Goal: Information Seeking & Learning: Learn about a topic

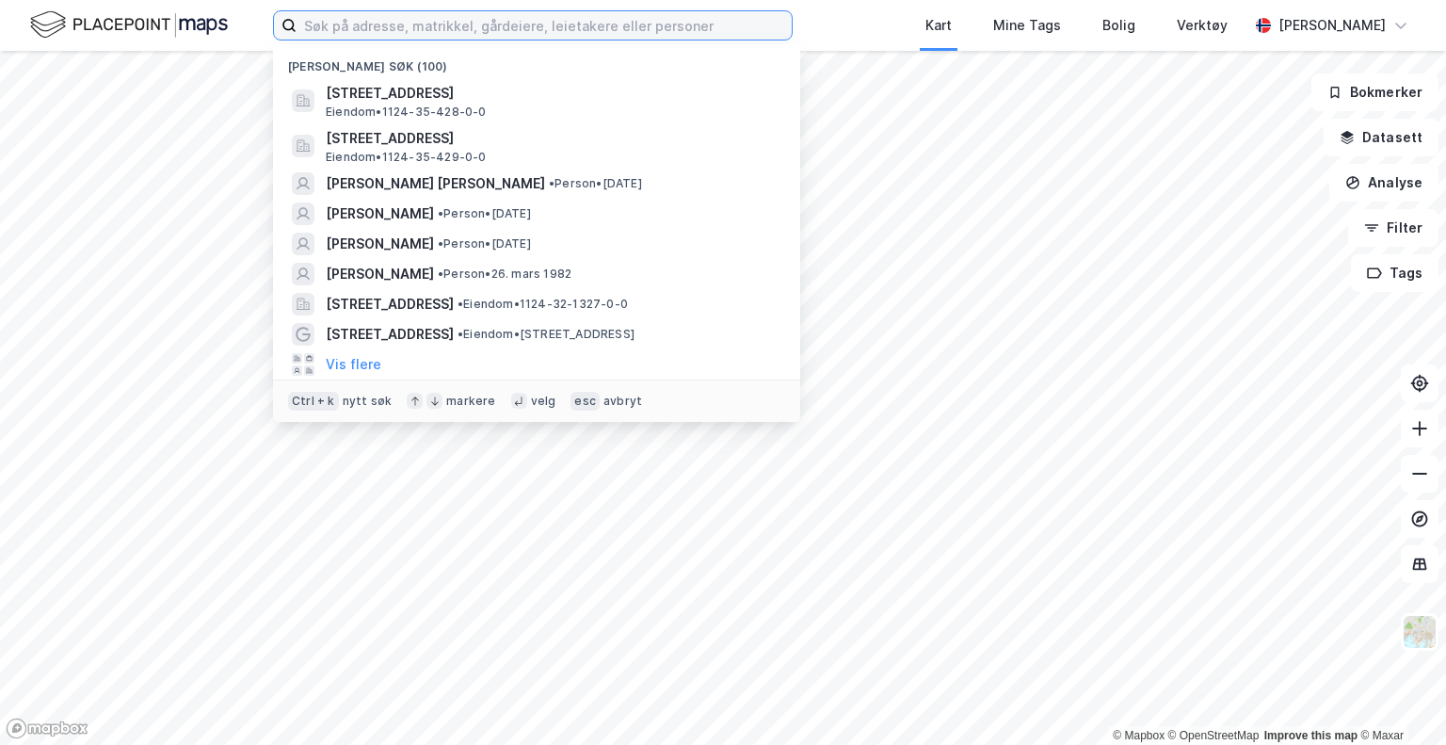
click at [418, 24] on input at bounding box center [544, 25] width 495 height 28
paste input "GROTNES ALLE 26 B"
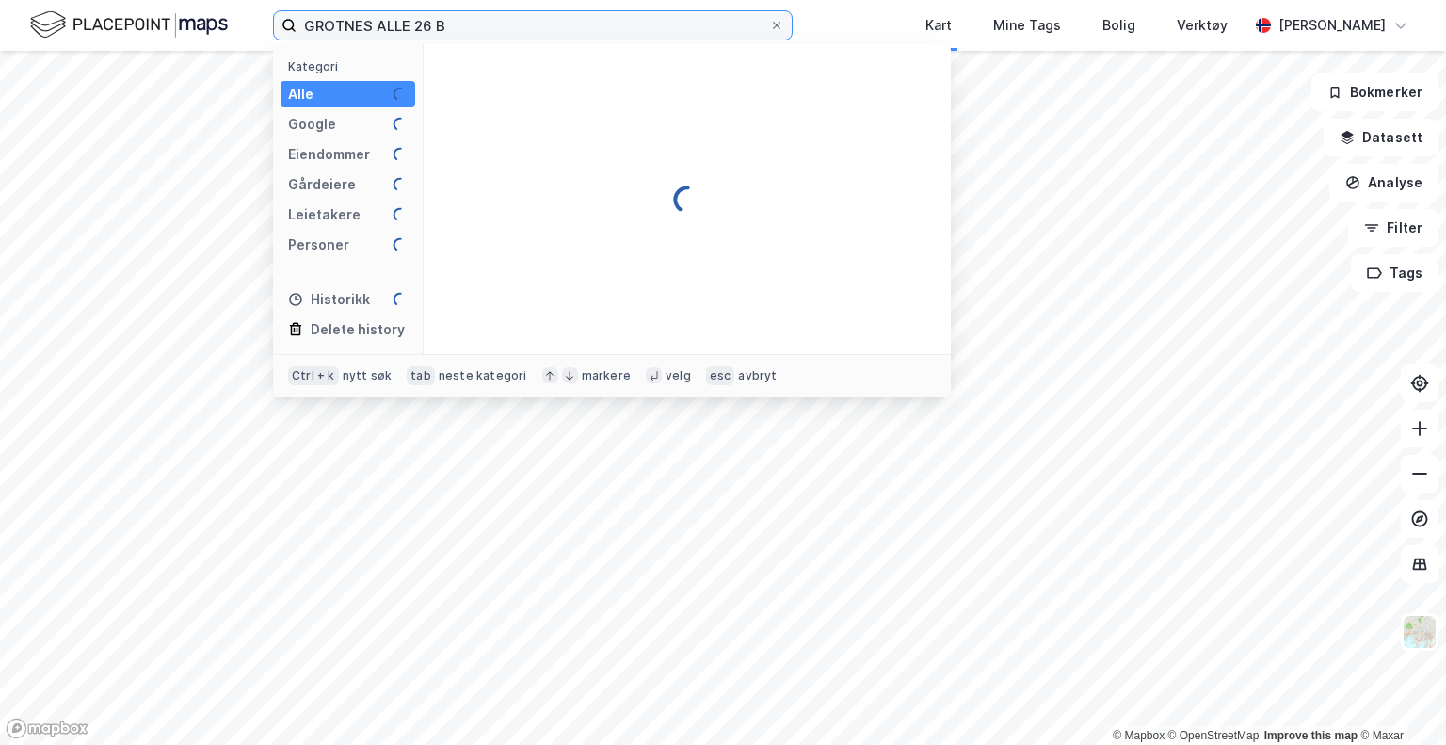
type input "GROTNES ALLE 26 B"
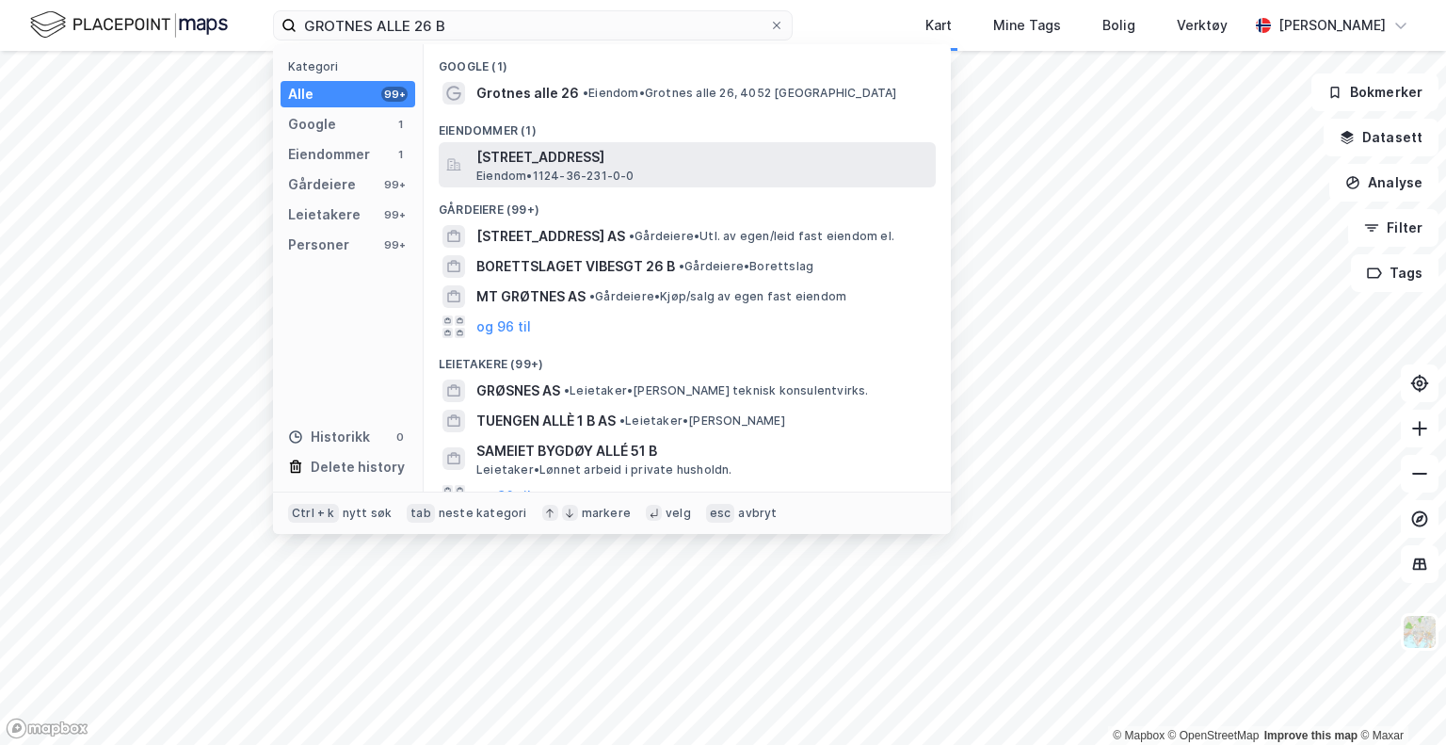
click at [599, 162] on span "[STREET_ADDRESS]" at bounding box center [703, 157] width 452 height 23
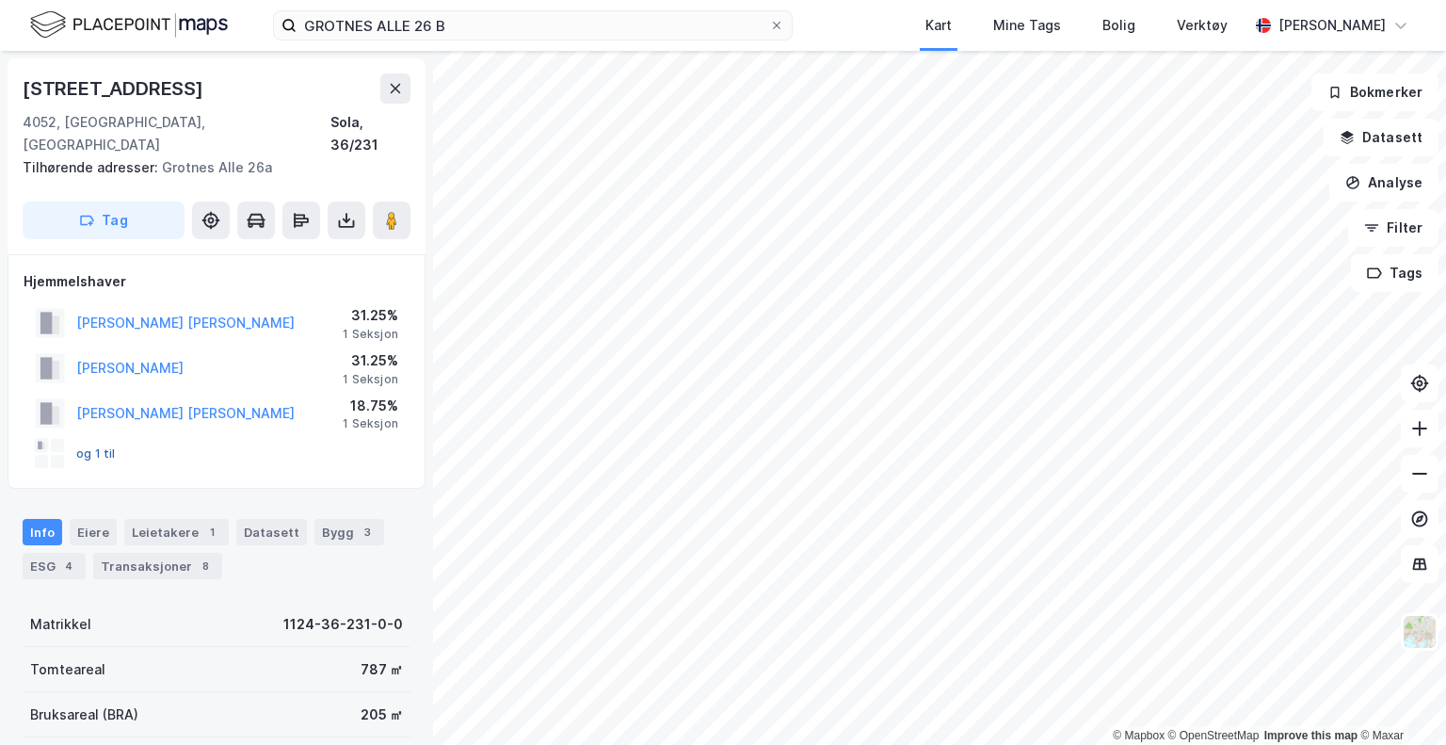
click at [0, 0] on button "og 1 til" at bounding box center [0, 0] width 0 height 0
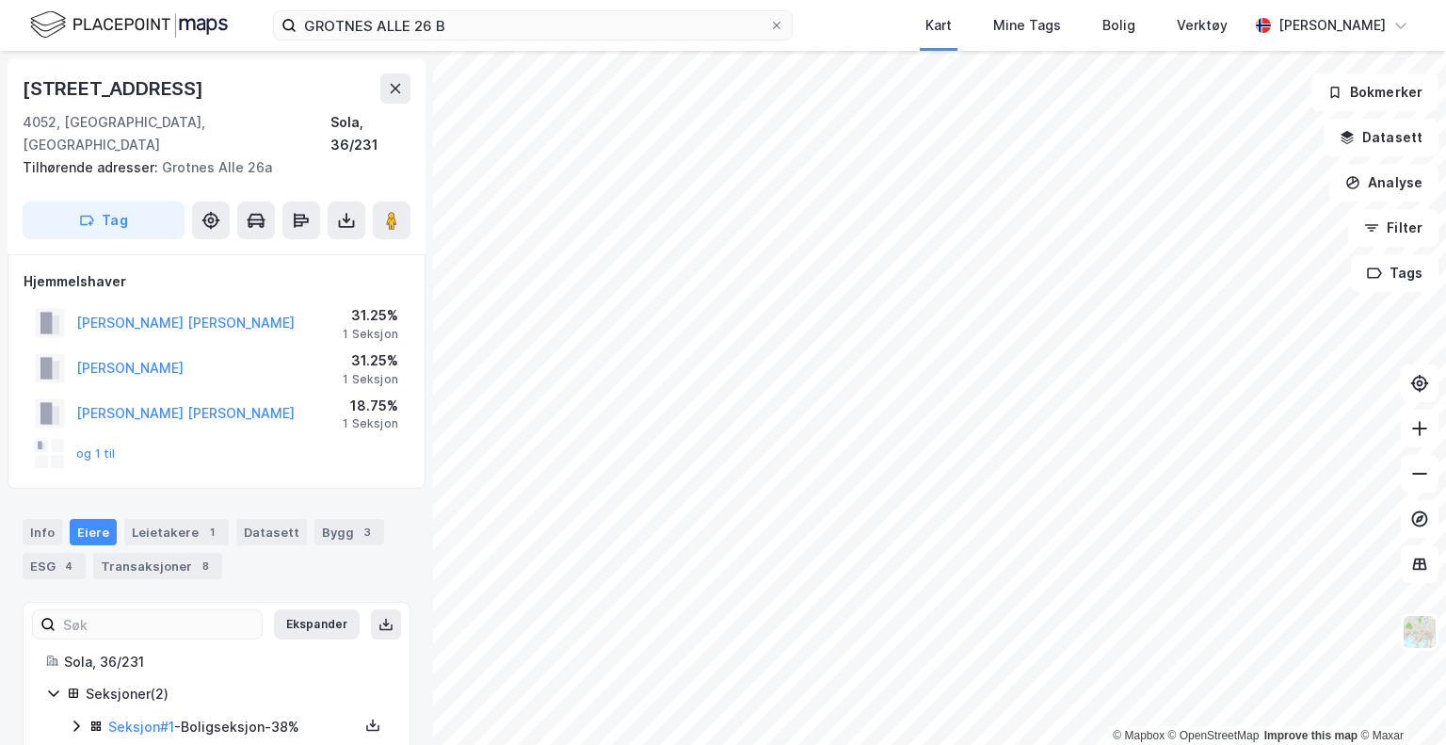
scroll to position [50, 0]
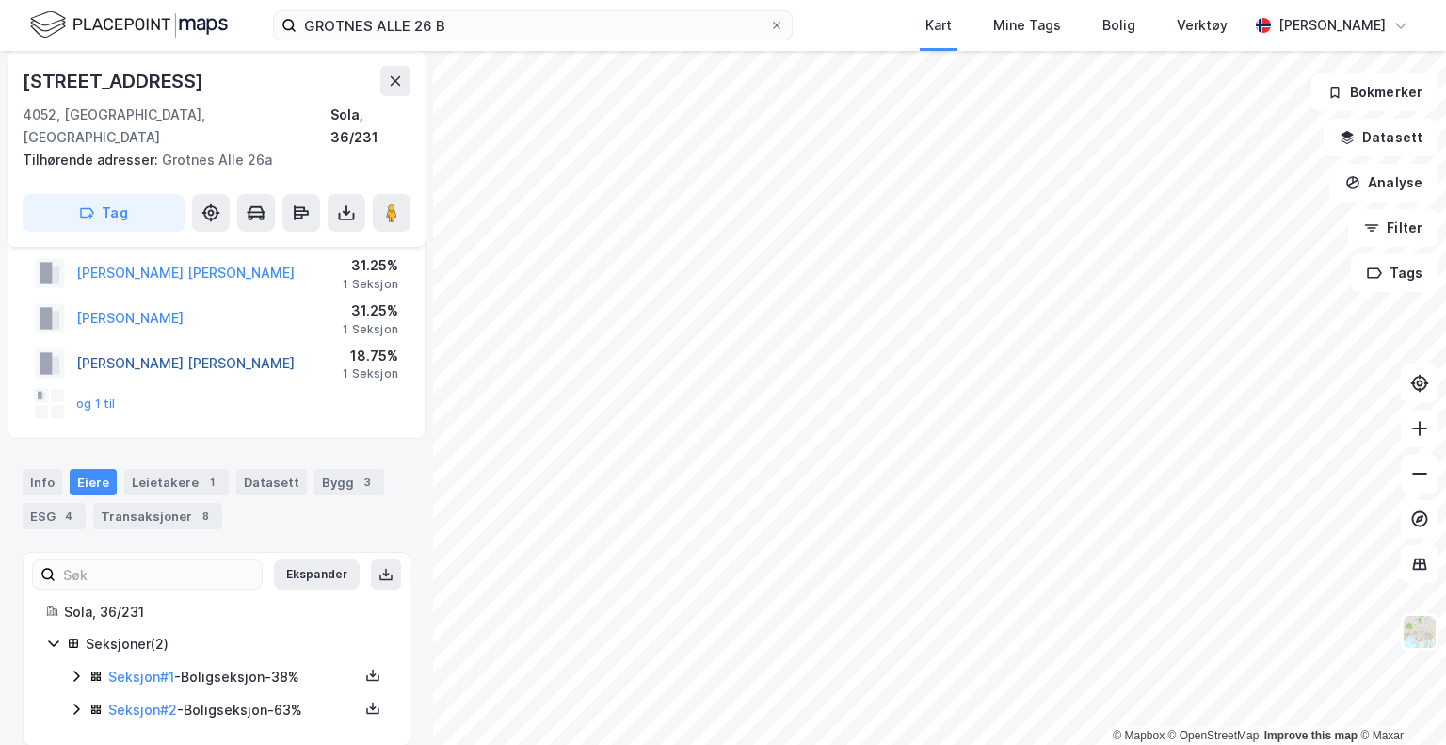
click at [0, 0] on button "[PERSON_NAME] [PERSON_NAME]" at bounding box center [0, 0] width 0 height 0
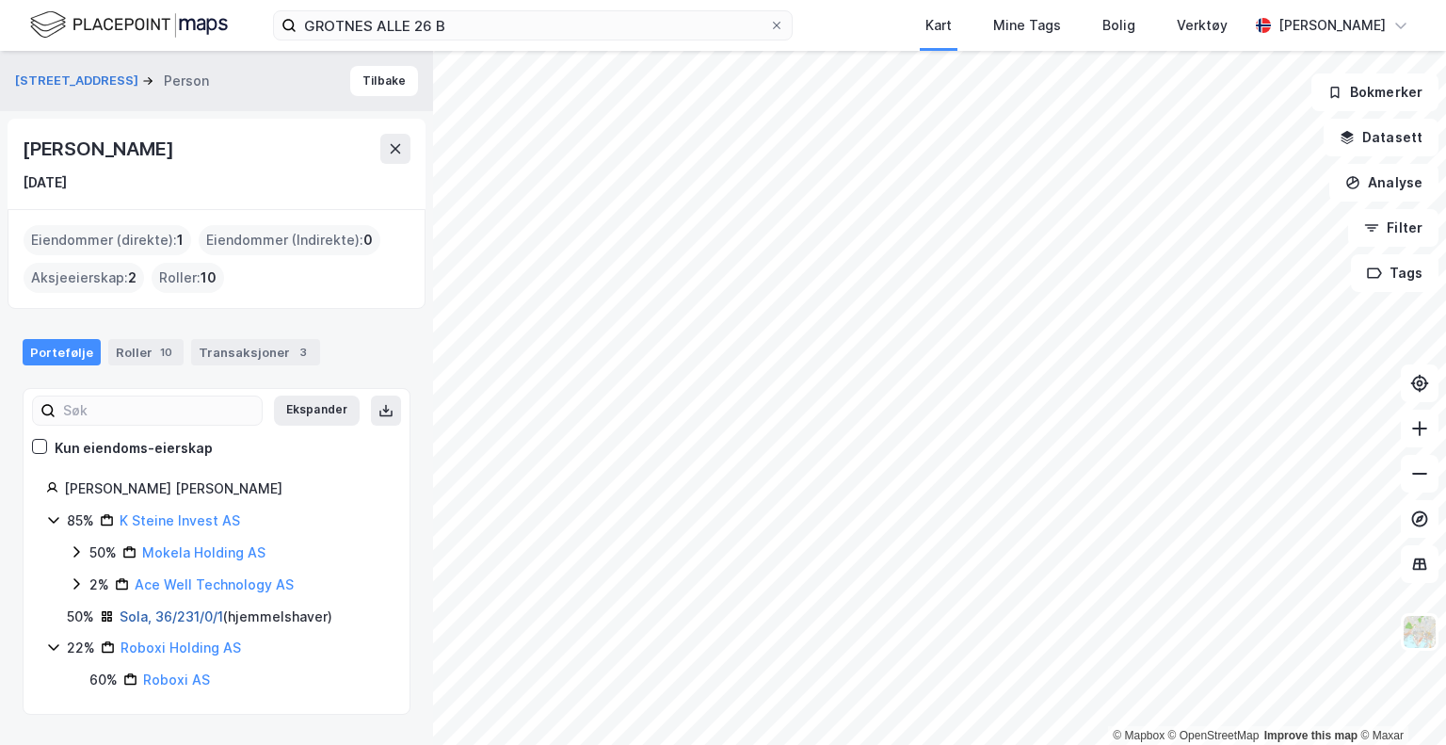
click at [200, 614] on link "Sola, 36/231/0/1" at bounding box center [172, 616] width 104 height 16
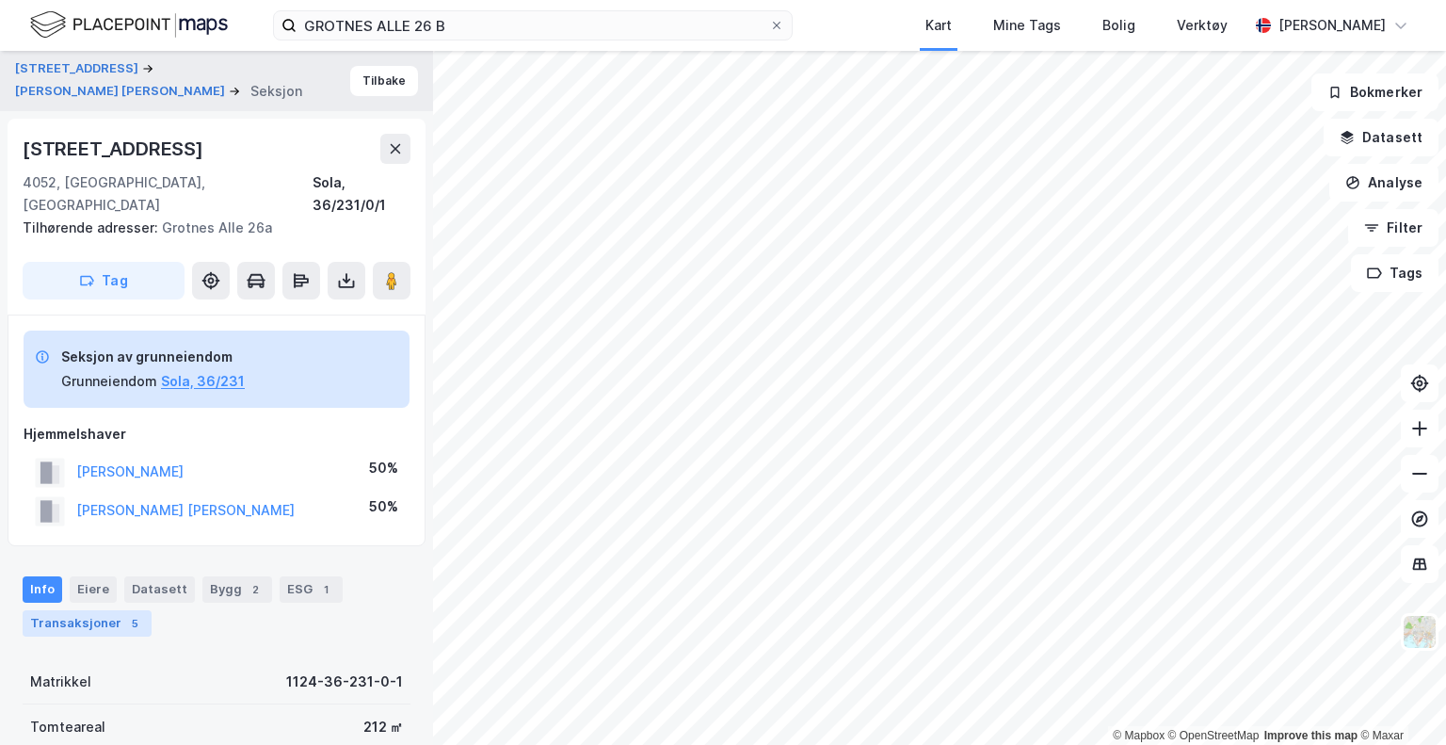
click at [106, 610] on div "Transaksjoner 5" at bounding box center [87, 623] width 129 height 26
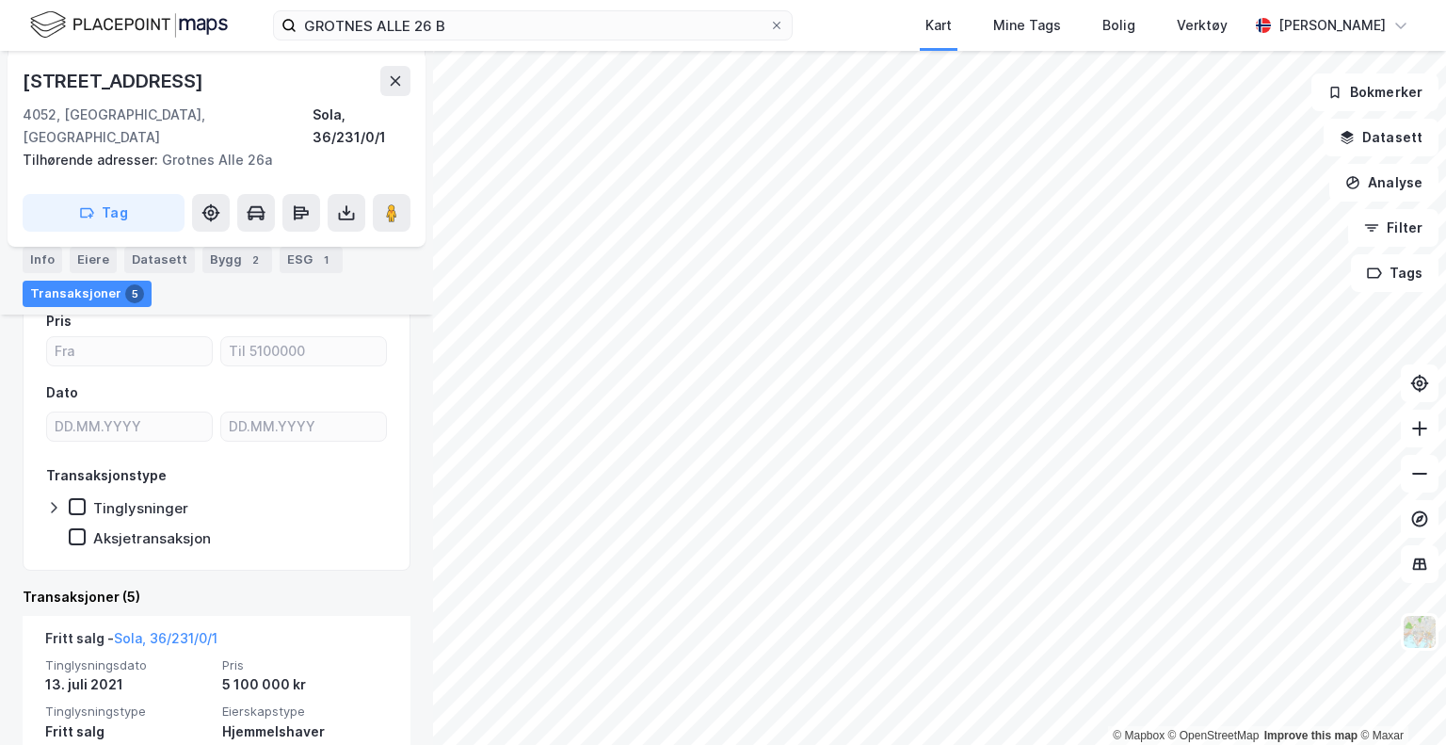
scroll to position [305, 0]
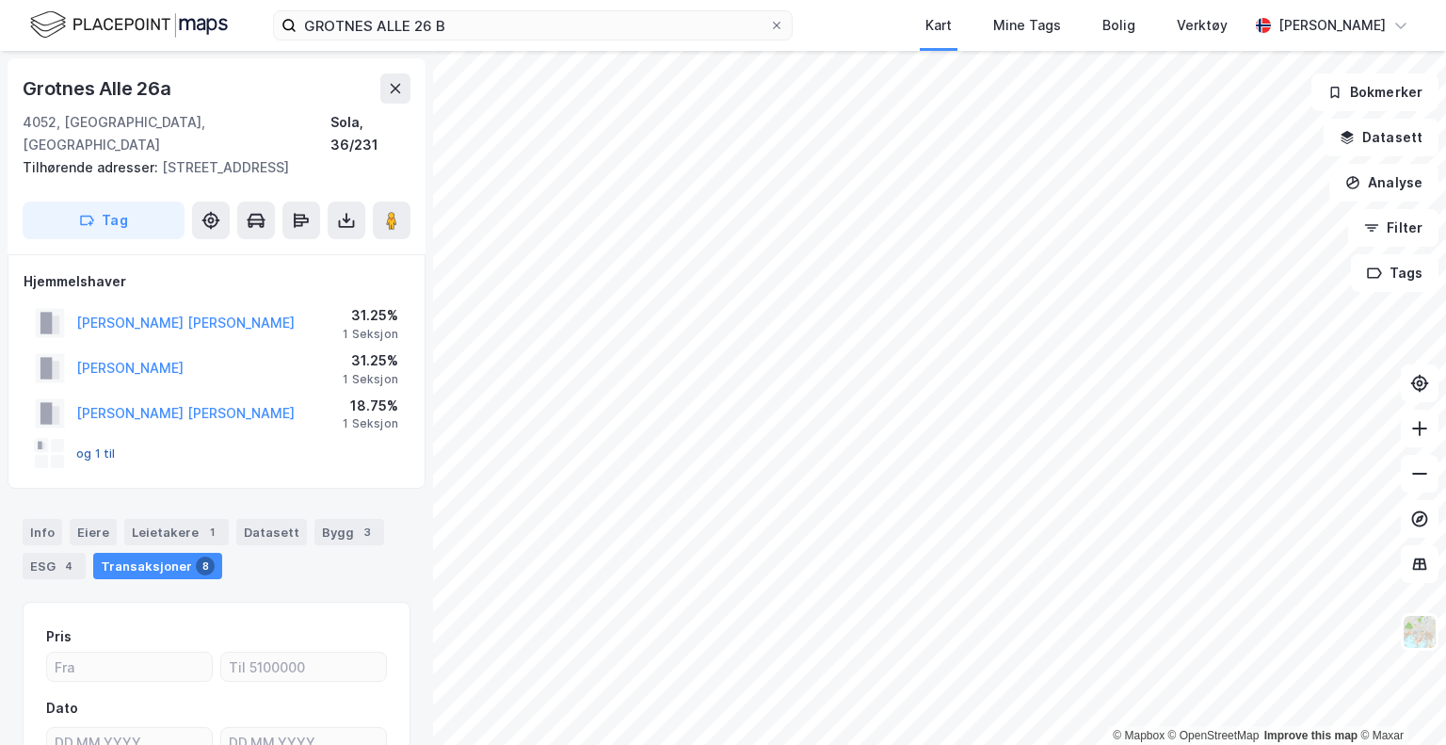
click at [0, 0] on button "og 1 til" at bounding box center [0, 0] width 0 height 0
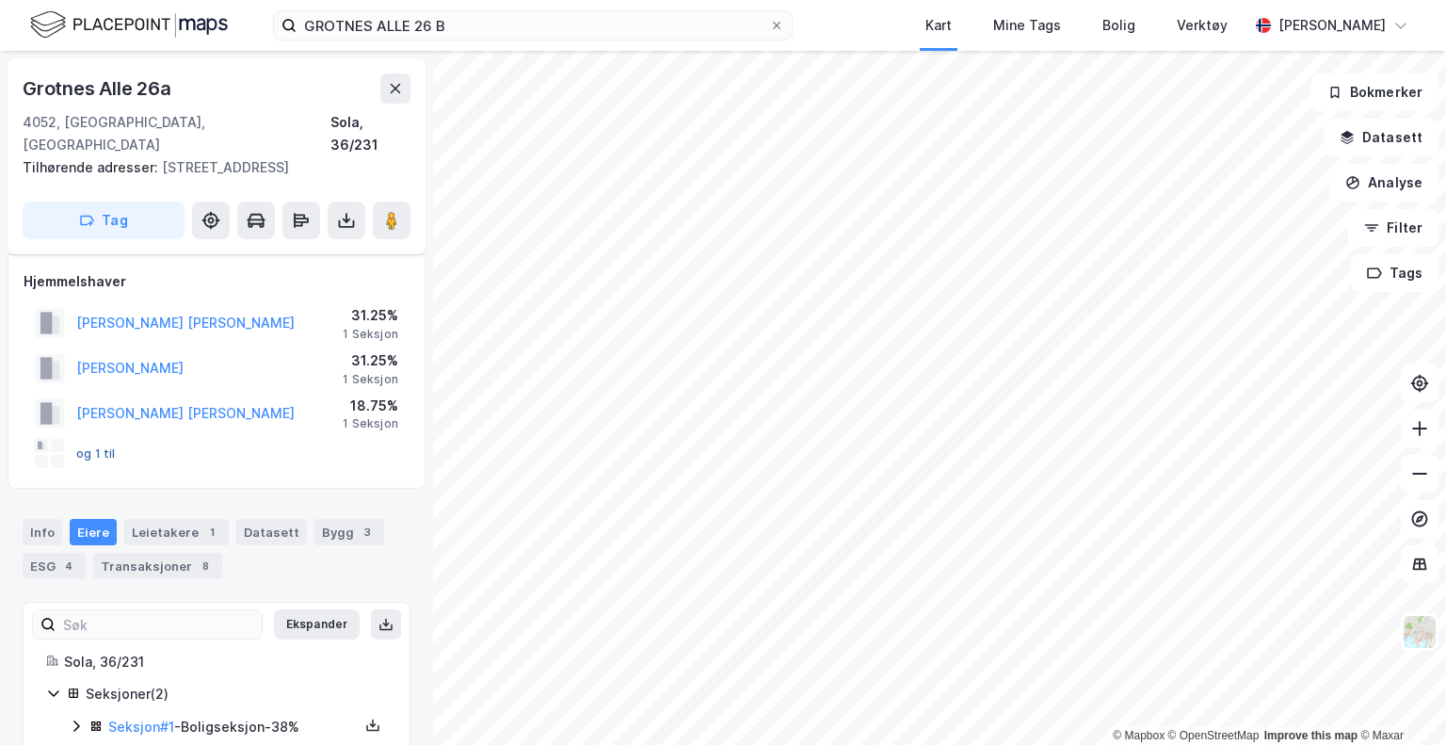
scroll to position [50, 0]
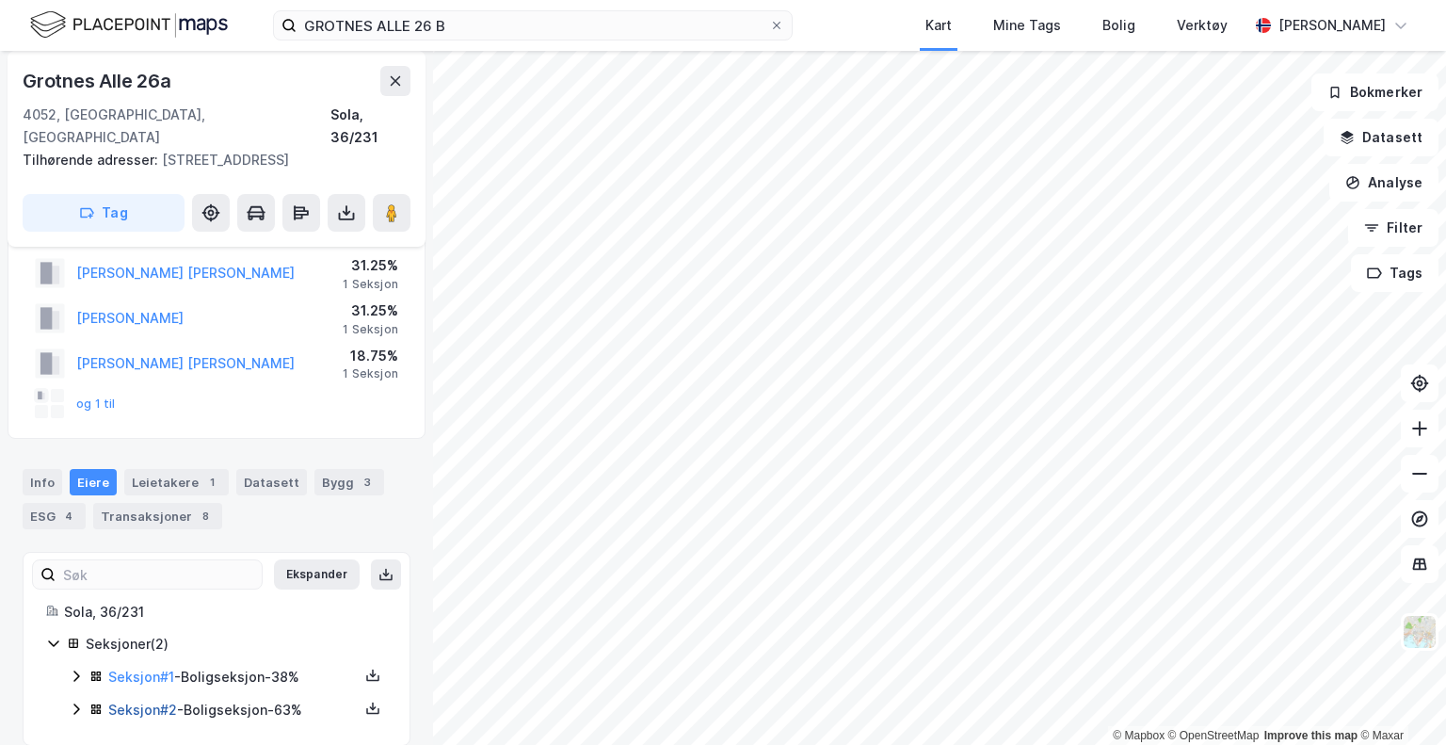
click at [140, 702] on link "Seksjon # 2" at bounding box center [142, 710] width 69 height 16
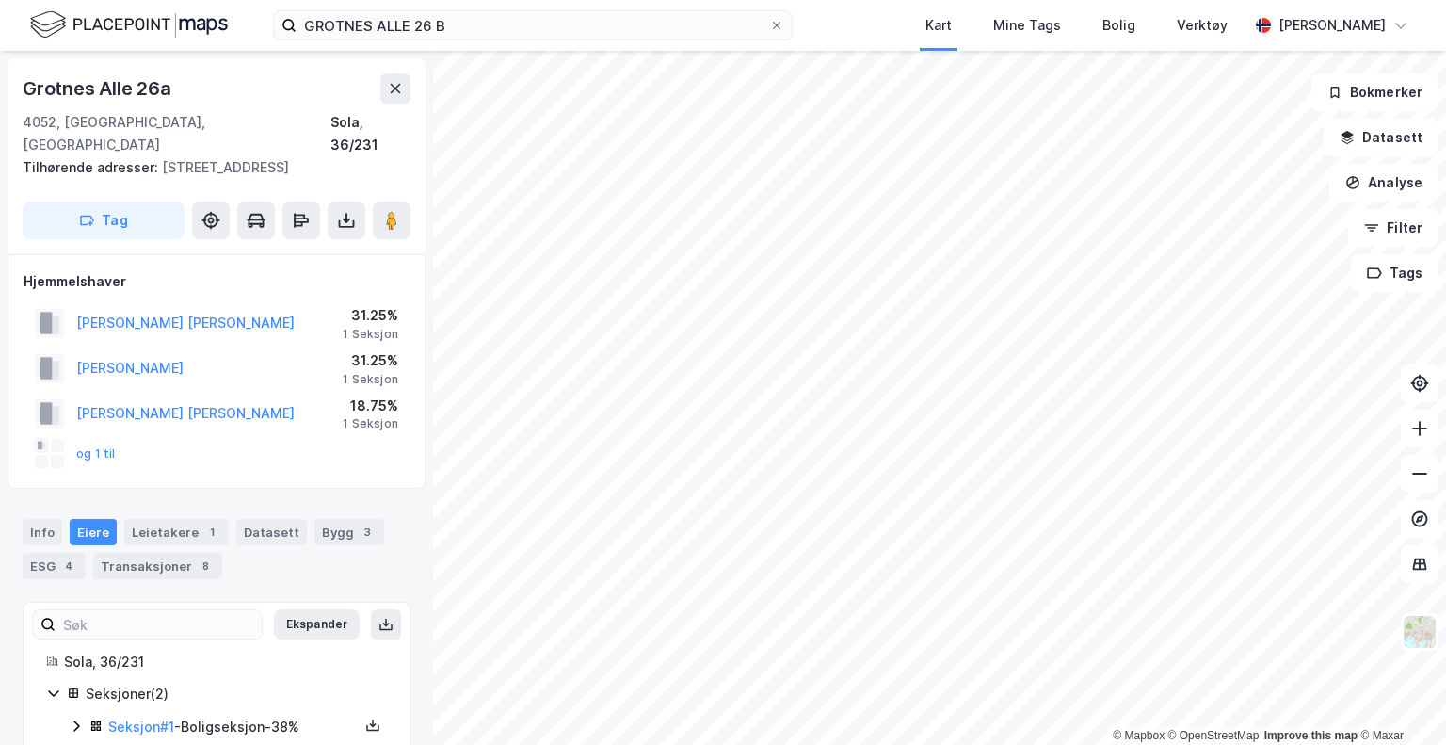
scroll to position [1, 0]
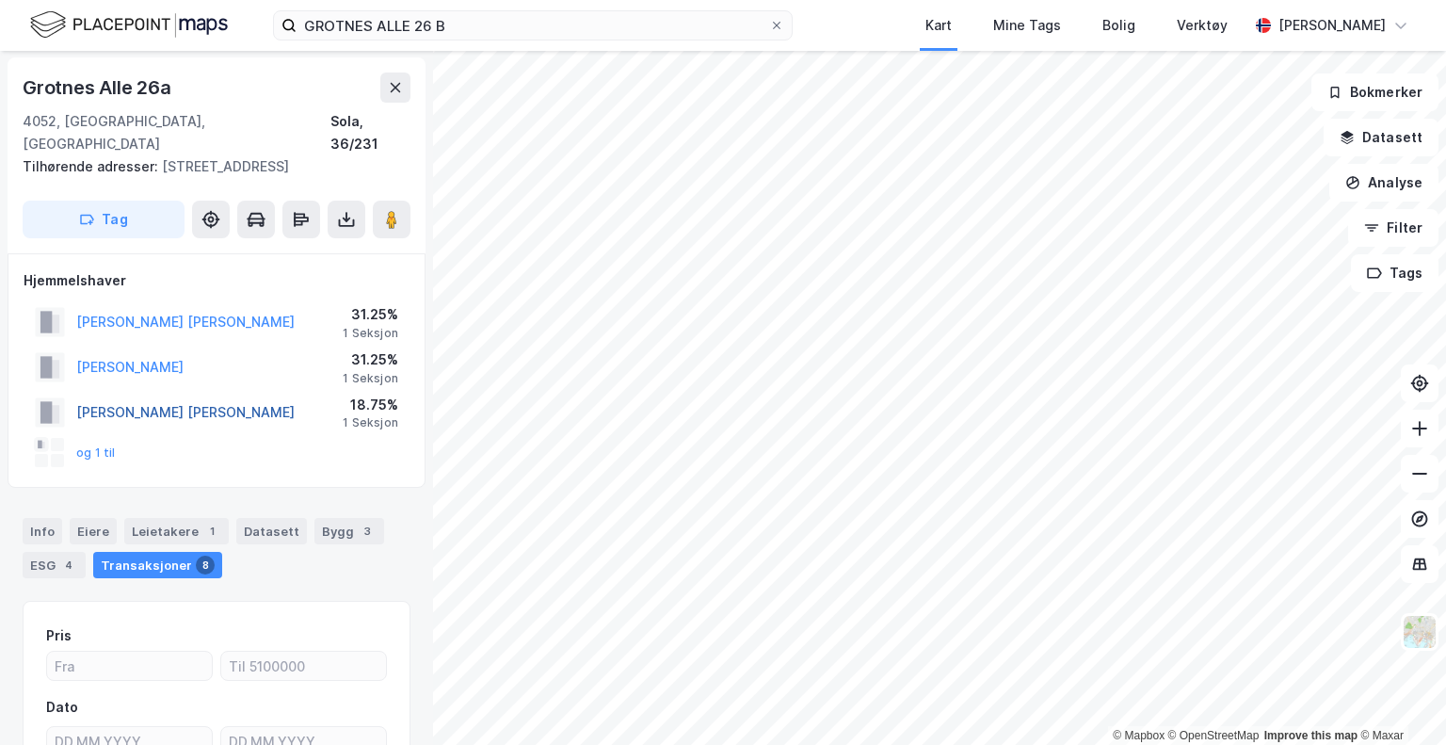
click at [134, 401] on div "[PERSON_NAME] [PERSON_NAME]" at bounding box center [185, 412] width 218 height 23
click at [0, 0] on button "[PERSON_NAME] [PERSON_NAME]" at bounding box center [0, 0] width 0 height 0
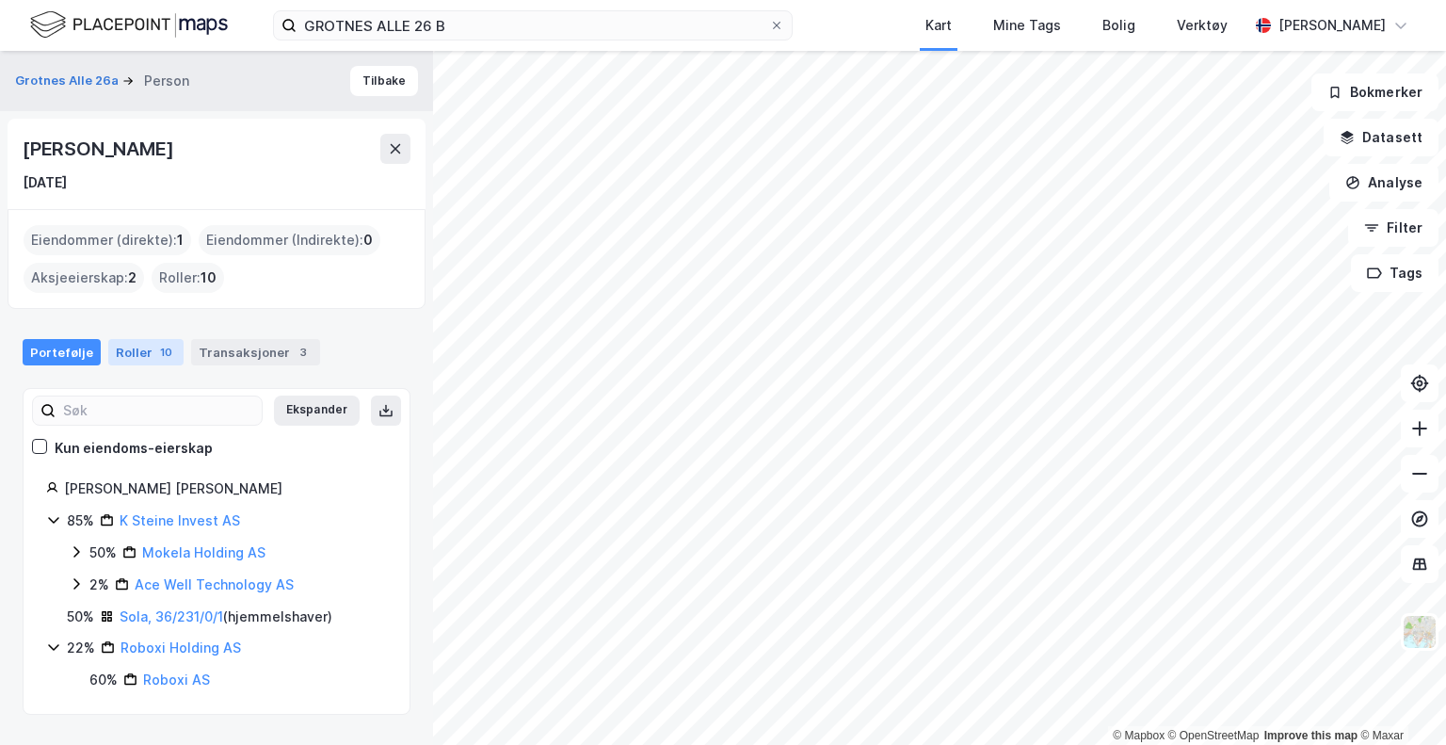
click at [134, 349] on div "Roller 10" at bounding box center [145, 352] width 75 height 26
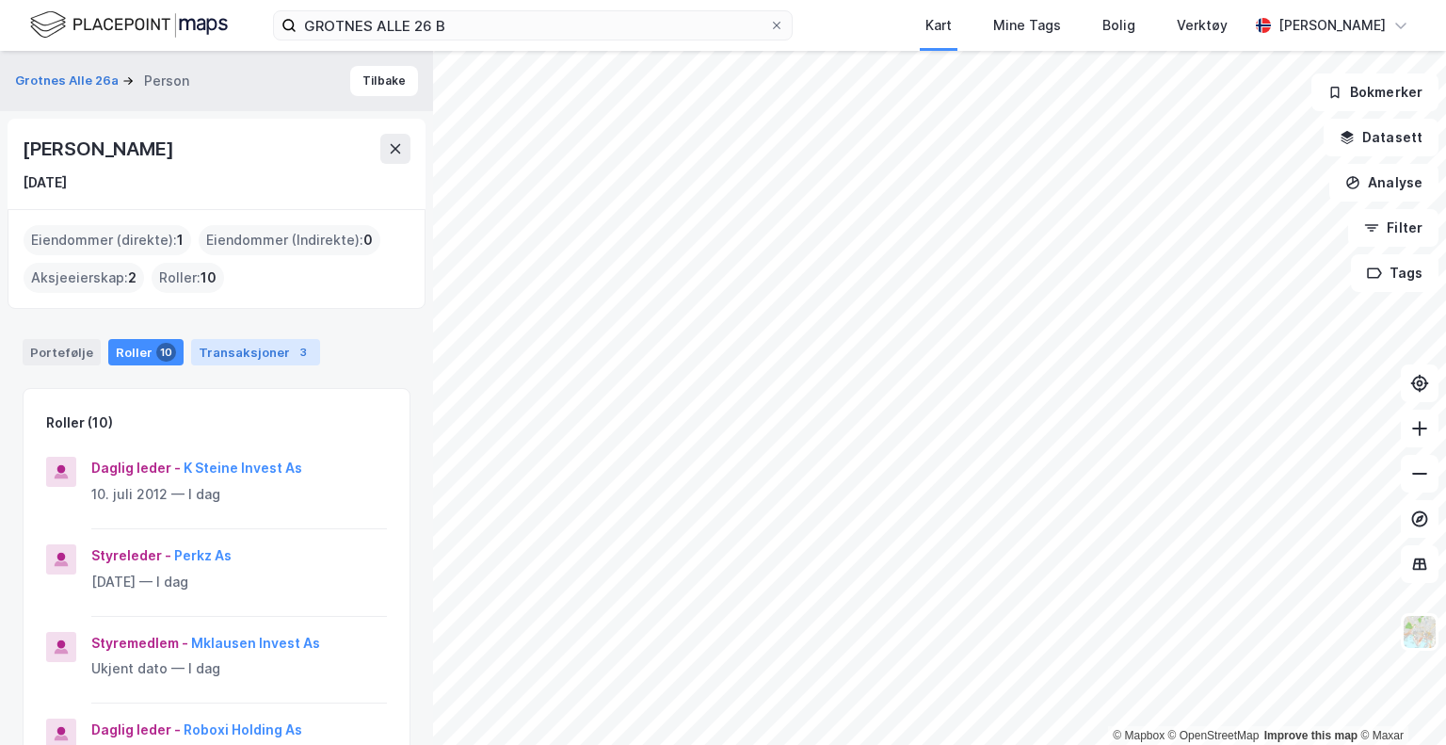
click at [256, 351] on div "Transaksjoner 3" at bounding box center [255, 352] width 129 height 26
